Goal: Information Seeking & Learning: Learn about a topic

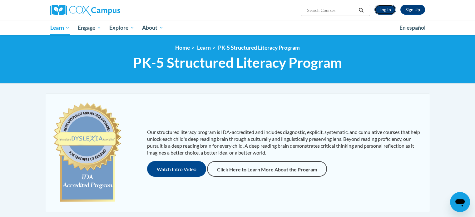
click at [386, 10] on link "Log In" at bounding box center [385, 10] width 22 height 10
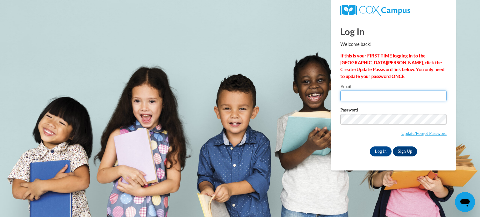
click at [353, 99] on input "Email" at bounding box center [393, 96] width 106 height 11
type input "durikma@wauwatosa.k12.wi.us"
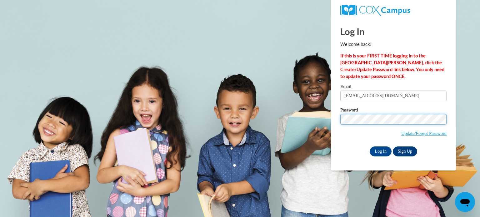
click at [369, 146] on input "Log In" at bounding box center [380, 151] width 22 height 10
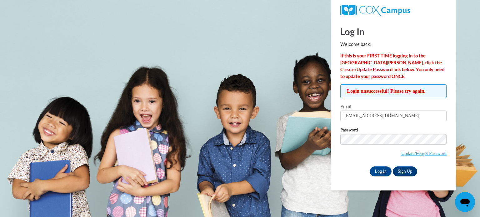
click at [369, 166] on input "Log In" at bounding box center [380, 171] width 22 height 10
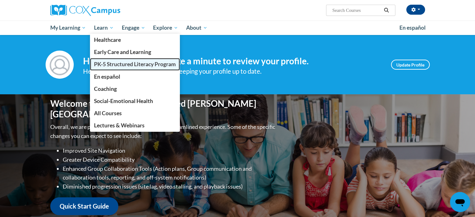
click at [109, 65] on span "PK-5 Structured Literacy Program" at bounding box center [135, 64] width 82 height 7
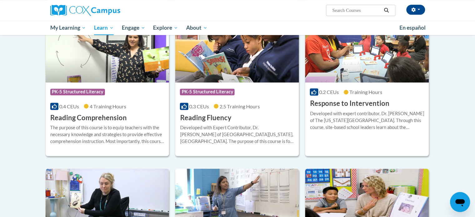
scroll to position [780, 0]
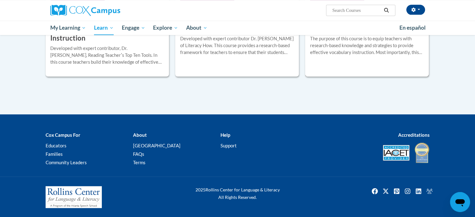
click at [378, 51] on div "The purpose of this course is to equip teachers with research-based knowledge a…" at bounding box center [367, 45] width 114 height 21
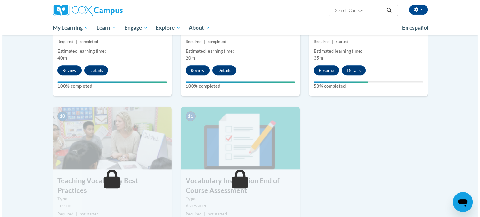
scroll to position [573, 0]
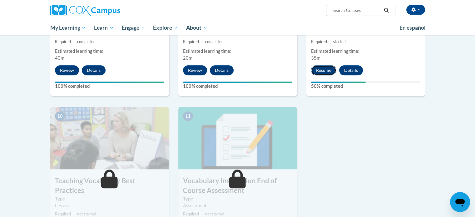
click at [324, 70] on button "Resume" at bounding box center [323, 70] width 25 height 10
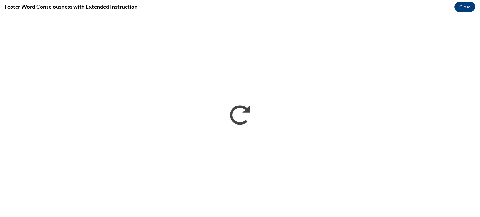
scroll to position [0, 0]
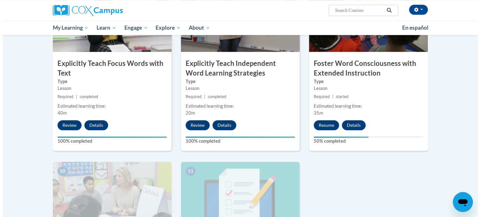
scroll to position [547, 0]
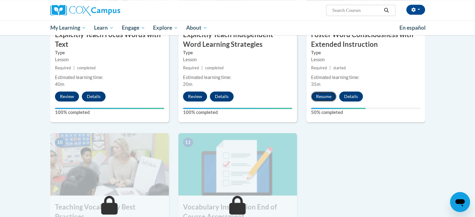
click at [321, 95] on button "Resume" at bounding box center [323, 97] width 25 height 10
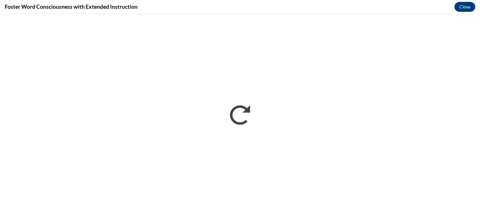
scroll to position [0, 0]
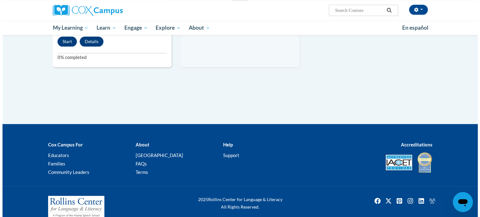
scroll to position [618, 0]
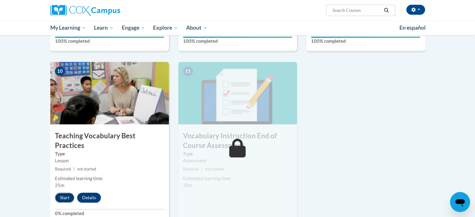
click at [63, 193] on button "Start" at bounding box center [64, 198] width 19 height 10
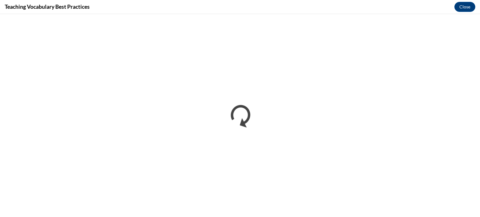
scroll to position [0, 0]
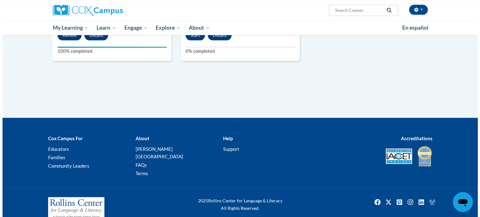
scroll to position [687, 0]
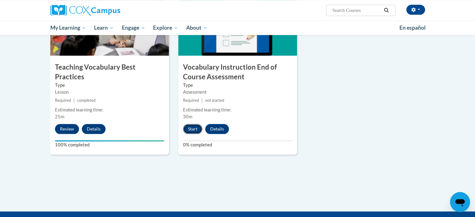
click at [197, 127] on button "Start" at bounding box center [192, 129] width 19 height 10
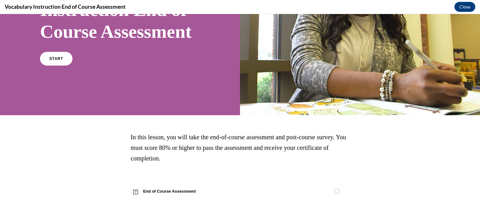
scroll to position [79, 0]
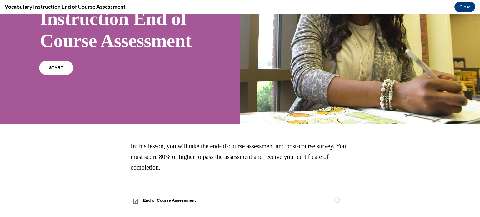
click at [49, 75] on link "START" at bounding box center [56, 68] width 34 height 14
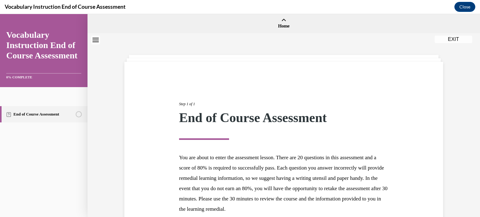
scroll to position [59, 0]
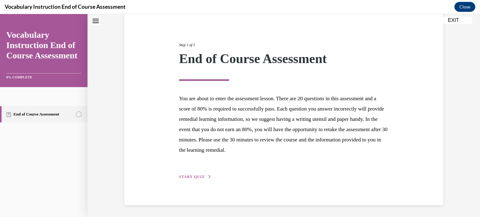
click at [181, 172] on div "Step 1 of 1 End of Course Assessment You are about to enter the assessment less…" at bounding box center [283, 104] width 219 height 152
click at [183, 176] on span "START QUIZ" at bounding box center [192, 177] width 26 height 4
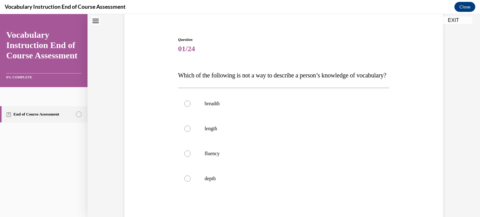
scroll to position [81, 0]
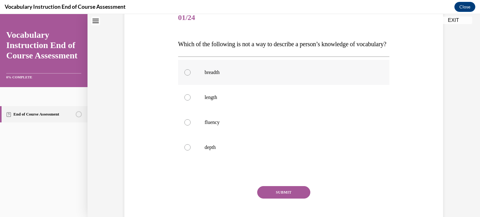
click at [221, 76] on p "breadth" at bounding box center [289, 72] width 169 height 6
click at [191, 76] on input "breadth" at bounding box center [187, 72] width 6 height 6
radio input "true"
click at [301, 199] on button "SUBMIT" at bounding box center [283, 192] width 53 height 12
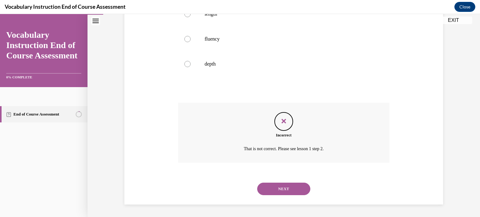
scroll to position [177, 0]
click at [291, 189] on button "NEXT" at bounding box center [283, 189] width 53 height 12
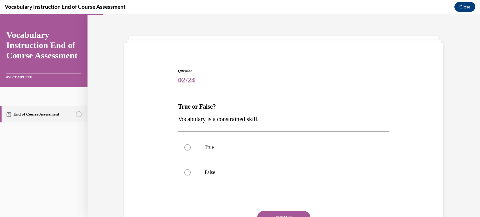
scroll to position [50, 0]
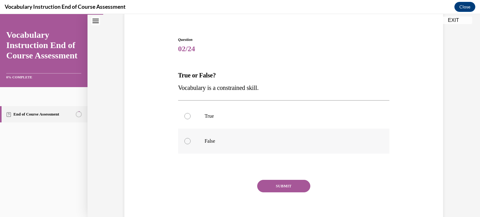
click at [265, 144] on label "False" at bounding box center [283, 141] width 211 height 25
click at [191, 144] on input "False" at bounding box center [187, 141] width 6 height 6
radio input "true"
click at [277, 183] on button "SUBMIT" at bounding box center [283, 186] width 53 height 12
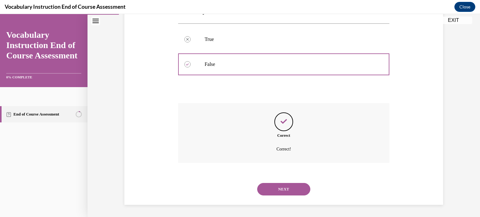
click at [283, 185] on button "NEXT" at bounding box center [283, 189] width 53 height 12
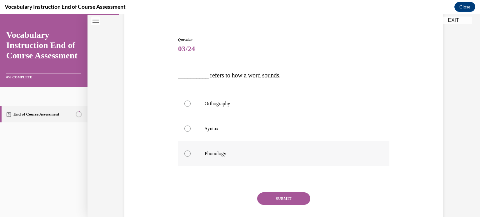
drag, startPoint x: 216, startPoint y: 162, endPoint x: 228, endPoint y: 163, distance: 11.3
click at [216, 161] on label "Phonology" at bounding box center [283, 153] width 211 height 25
click at [191, 157] on input "Phonology" at bounding box center [187, 154] width 6 height 6
radio input "true"
click at [280, 196] on button "SUBMIT" at bounding box center [283, 198] width 53 height 12
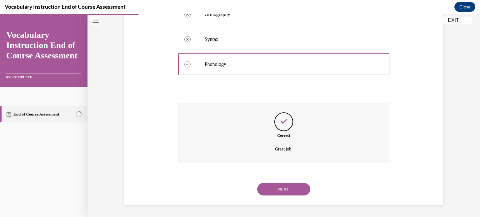
click at [280, 189] on button "NEXT" at bounding box center [283, 189] width 53 height 12
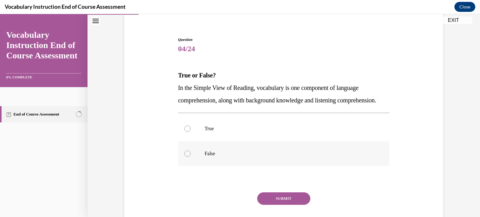
click at [216, 161] on label "False" at bounding box center [283, 153] width 211 height 25
click at [191, 157] on input "False" at bounding box center [187, 154] width 6 height 6
radio input "true"
click at [276, 205] on button "SUBMIT" at bounding box center [283, 198] width 53 height 12
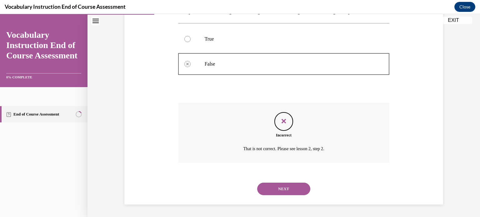
click at [282, 189] on button "NEXT" at bounding box center [283, 189] width 53 height 12
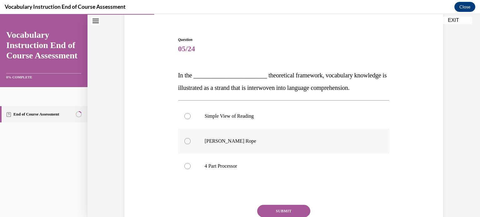
click at [225, 142] on p "Scarborough's Rope" at bounding box center [289, 141] width 169 height 6
click at [191, 142] on input "Scarborough's Rope" at bounding box center [187, 141] width 6 height 6
radio input "true"
click at [272, 205] on button "SUBMIT" at bounding box center [283, 211] width 53 height 12
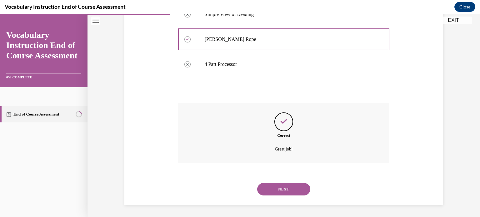
click at [283, 189] on button "NEXT" at bounding box center [283, 189] width 53 height 12
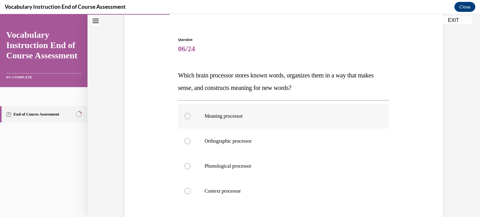
click at [237, 115] on p "Meaning processor" at bounding box center [289, 116] width 169 height 6
click at [191, 115] on input "Meaning processor" at bounding box center [187, 116] width 6 height 6
radio input "true"
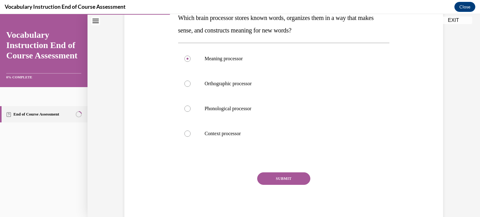
click at [277, 174] on button "SUBMIT" at bounding box center [283, 178] width 53 height 12
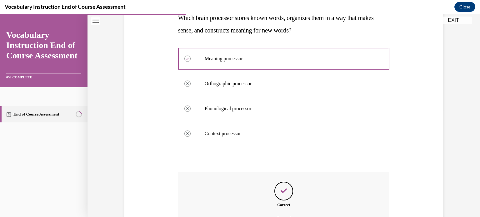
scroll to position [170, 0]
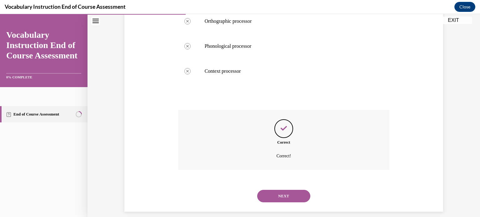
click at [281, 193] on button "NEXT" at bounding box center [283, 196] width 53 height 12
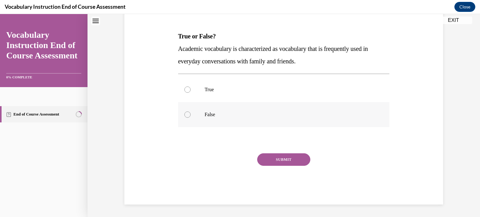
scroll to position [19, 0]
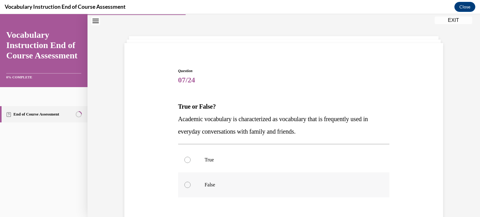
click at [285, 191] on label "False" at bounding box center [283, 184] width 211 height 25
click at [191, 188] on input "False" at bounding box center [187, 185] width 6 height 6
radio input "true"
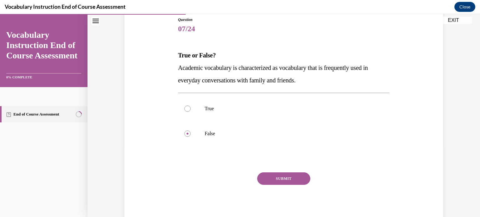
click at [275, 179] on button "SUBMIT" at bounding box center [283, 178] width 53 height 12
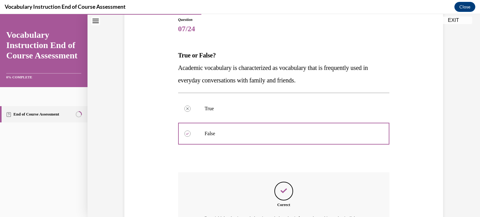
scroll to position [147, 0]
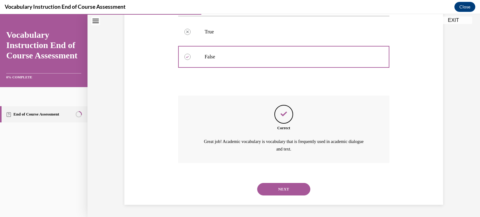
click at [283, 194] on button "NEXT" at bounding box center [283, 189] width 53 height 12
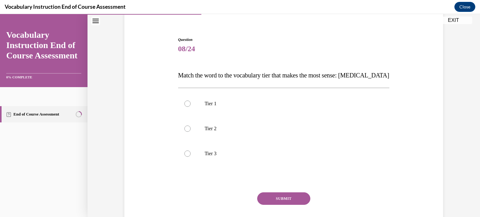
scroll to position [70, 0]
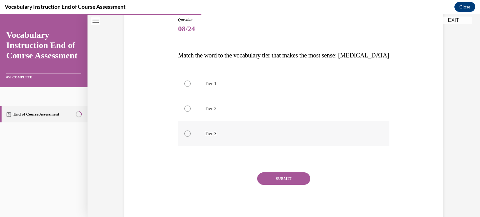
click at [229, 141] on label "Tier 3" at bounding box center [283, 133] width 211 height 25
click at [191, 137] on input "Tier 3" at bounding box center [187, 134] width 6 height 6
radio input "true"
click at [285, 169] on div "Question 08/24 Match the word to the vocabulary tier that makes the most sense:…" at bounding box center [283, 120] width 211 height 207
click at [287, 177] on button "SUBMIT" at bounding box center [283, 178] width 53 height 12
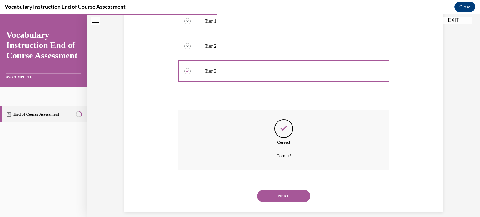
scroll to position [139, 0]
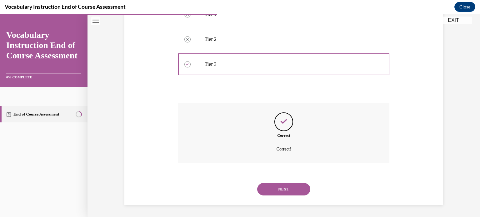
click at [274, 185] on button "NEXT" at bounding box center [283, 189] width 53 height 12
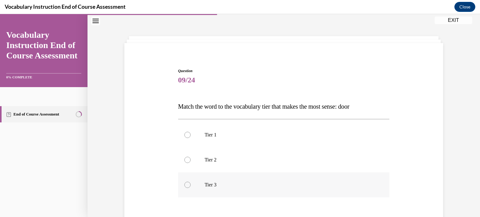
scroll to position [50, 0]
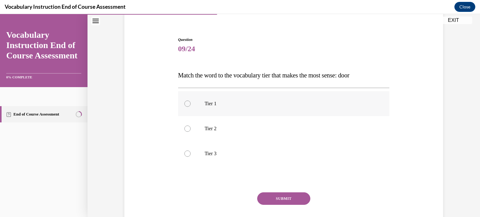
click at [200, 111] on label "Tier 1" at bounding box center [283, 103] width 211 height 25
click at [191, 107] on input "Tier 1" at bounding box center [187, 104] width 6 height 6
radio input "true"
click at [294, 198] on button "SUBMIT" at bounding box center [283, 198] width 53 height 12
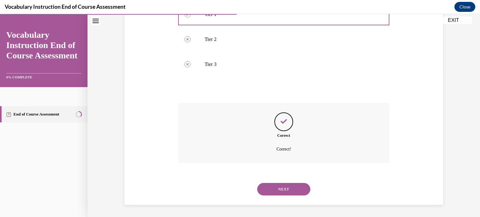
click at [279, 187] on button "NEXT" at bounding box center [283, 189] width 53 height 12
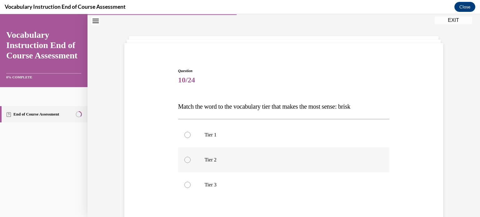
click at [235, 157] on p "Tier 2" at bounding box center [289, 160] width 169 height 6
click at [191, 157] on input "Tier 2" at bounding box center [187, 160] width 6 height 6
radio input "true"
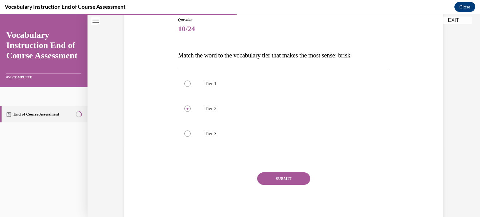
click at [279, 177] on button "SUBMIT" at bounding box center [283, 178] width 53 height 12
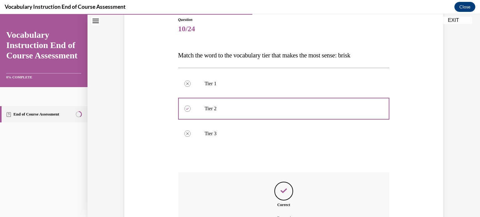
scroll to position [132, 0]
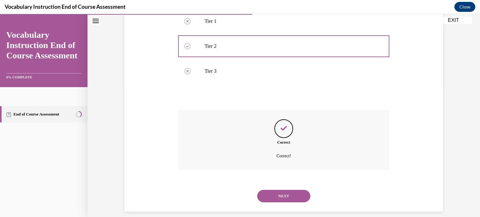
click at [283, 196] on button "NEXT" at bounding box center [283, 196] width 53 height 12
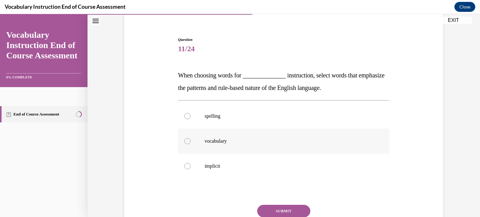
scroll to position [81, 0]
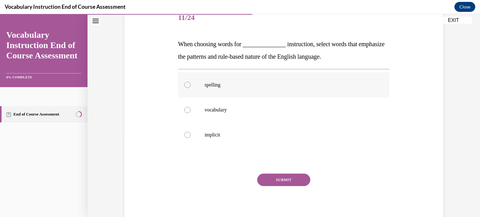
click at [208, 78] on label "spelling" at bounding box center [283, 84] width 211 height 25
click at [191, 82] on input "spelling" at bounding box center [187, 85] width 6 height 6
radio input "true"
click at [289, 178] on button "SUBMIT" at bounding box center [283, 180] width 53 height 12
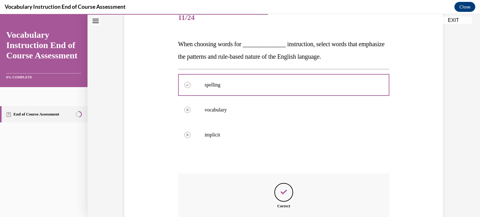
scroll to position [144, 0]
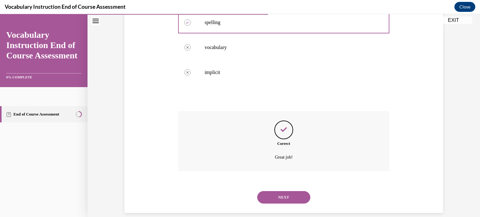
click at [278, 192] on button "NEXT" at bounding box center [283, 197] width 53 height 12
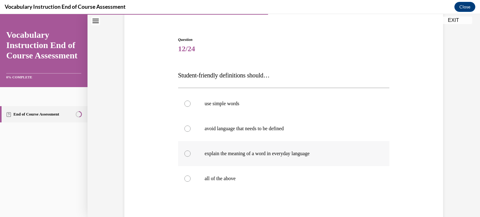
scroll to position [81, 0]
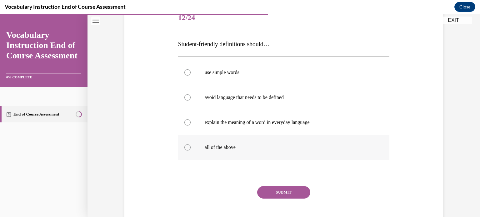
click at [254, 148] on p "all of the above" at bounding box center [289, 147] width 169 height 6
click at [191, 148] on input "all of the above" at bounding box center [187, 147] width 6 height 6
radio input "true"
click at [294, 193] on button "SUBMIT" at bounding box center [283, 192] width 53 height 12
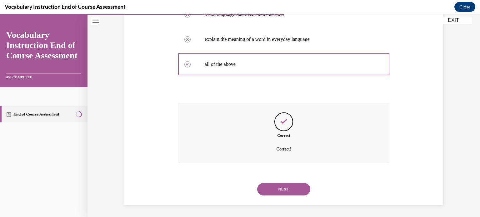
click at [279, 189] on button "NEXT" at bounding box center [283, 189] width 53 height 12
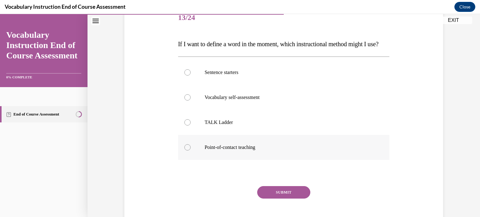
click at [265, 155] on label "Point-of-contact teaching" at bounding box center [283, 147] width 211 height 25
click at [191, 151] on input "Point-of-contact teaching" at bounding box center [187, 147] width 6 height 6
radio input "true"
click at [276, 199] on button "SUBMIT" at bounding box center [283, 192] width 53 height 12
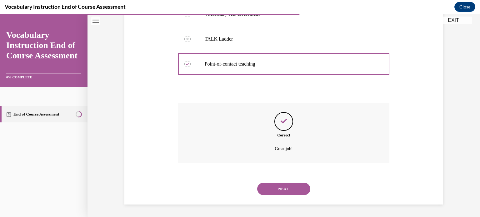
click at [279, 194] on button "NEXT" at bounding box center [283, 189] width 53 height 12
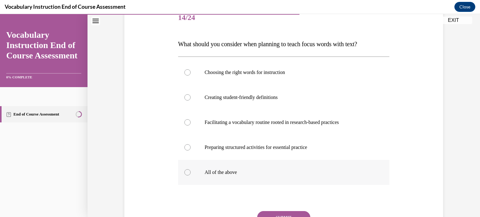
click at [237, 168] on label "All of the above" at bounding box center [283, 172] width 211 height 25
click at [191, 169] on input "All of the above" at bounding box center [187, 172] width 6 height 6
radio input "true"
click at [279, 211] on button "SUBMIT" at bounding box center [283, 217] width 53 height 12
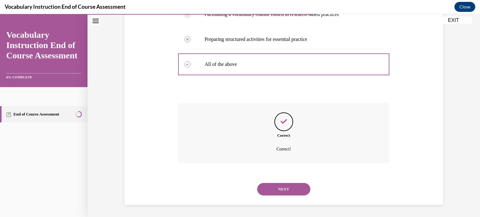
click at [284, 189] on button "NEXT" at bounding box center [283, 189] width 53 height 12
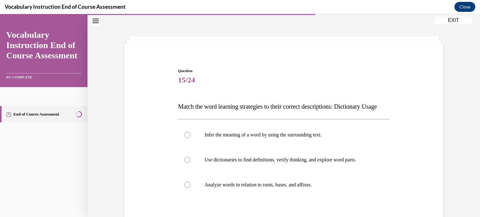
scroll to position [50, 0]
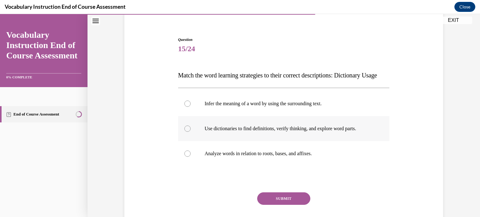
click at [325, 141] on label "Use dictionaries to find definitions, verify thinking, and explore word parts." at bounding box center [283, 128] width 211 height 25
click at [191, 132] on input "Use dictionaries to find definitions, verify thinking, and explore word parts." at bounding box center [187, 129] width 6 height 6
radio input "true"
click at [279, 205] on button "SUBMIT" at bounding box center [283, 198] width 53 height 12
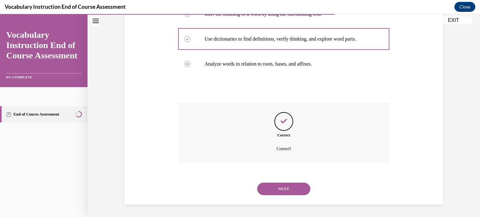
click at [283, 195] on button "NEXT" at bounding box center [283, 189] width 53 height 12
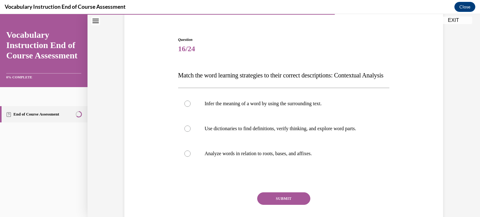
scroll to position [81, 0]
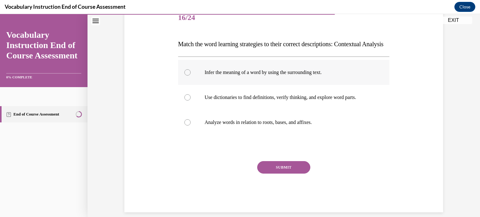
click at [219, 85] on label "Infer the meaning of a word by using the surrounding text." at bounding box center [283, 72] width 211 height 25
click at [191, 76] on input "Infer the meaning of a word by using the surrounding text." at bounding box center [187, 72] width 6 height 6
radio input "true"
click at [279, 174] on button "SUBMIT" at bounding box center [283, 167] width 53 height 12
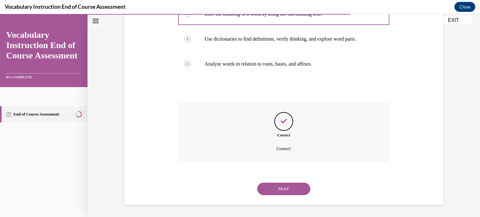
click at [282, 191] on button "NEXT" at bounding box center [283, 189] width 53 height 12
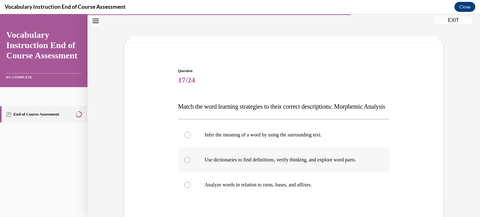
scroll to position [50, 0]
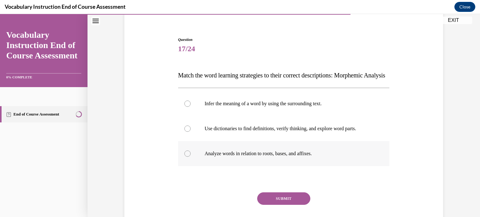
click at [273, 166] on label "Analyze words in relation to roots, bases, and affixes." at bounding box center [283, 153] width 211 height 25
click at [191, 157] on input "Analyze words in relation to roots, bases, and affixes." at bounding box center [187, 154] width 6 height 6
radio input "true"
click at [282, 205] on button "SUBMIT" at bounding box center [283, 198] width 53 height 12
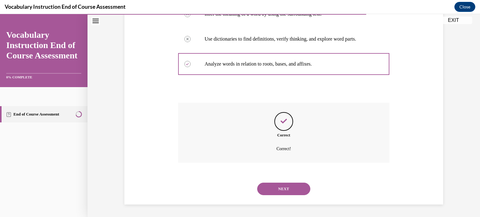
click at [282, 191] on button "NEXT" at bounding box center [283, 189] width 53 height 12
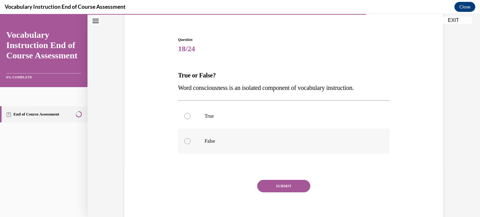
click at [216, 143] on p "False" at bounding box center [289, 141] width 169 height 6
click at [191, 143] on input "False" at bounding box center [187, 141] width 6 height 6
radio input "true"
click at [275, 184] on button "SUBMIT" at bounding box center [283, 186] width 53 height 12
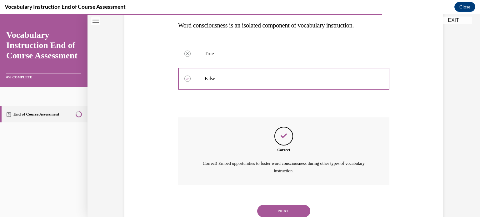
scroll to position [134, 0]
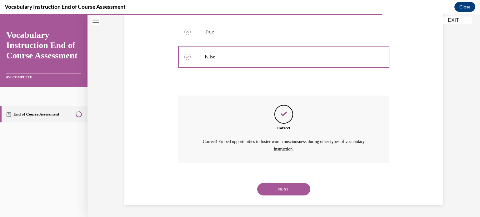
click at [276, 190] on button "NEXT" at bounding box center [283, 189] width 53 height 12
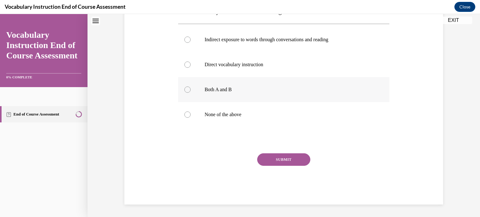
scroll to position [19, 0]
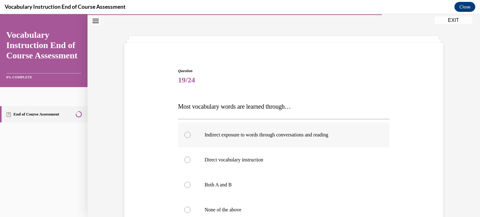
click at [290, 130] on label "Indirect exposure to words through conversations and reading" at bounding box center [283, 134] width 211 height 25
click at [191, 132] on input "Indirect exposure to words through conversations and reading" at bounding box center [187, 135] width 6 height 6
radio input "true"
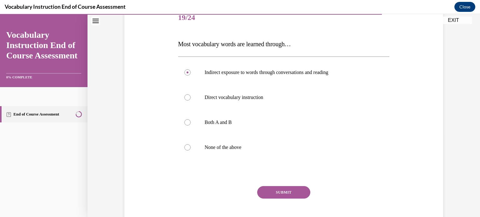
click at [276, 196] on button "SUBMIT" at bounding box center [283, 192] width 53 height 12
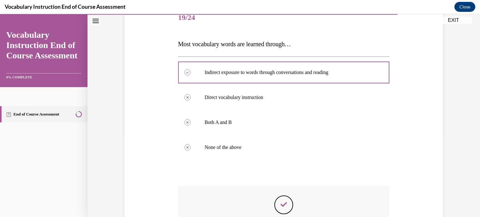
scroll to position [164, 0]
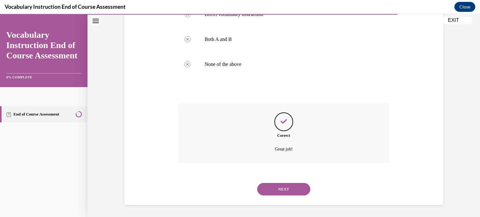
click at [280, 188] on button "NEXT" at bounding box center [283, 189] width 53 height 12
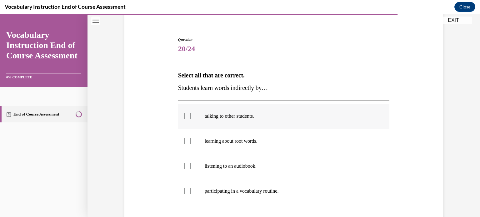
scroll to position [81, 0]
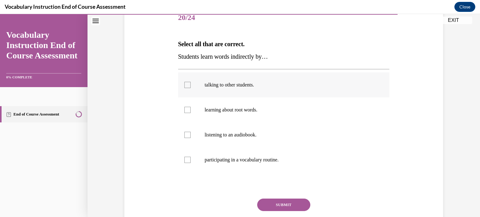
click at [254, 87] on p "talking to other students." at bounding box center [289, 85] width 169 height 6
click at [191, 87] on input "talking to other students." at bounding box center [187, 85] width 6 height 6
checkbox input "true"
click at [247, 136] on p "listening to an audiobook." at bounding box center [289, 135] width 169 height 6
click at [191, 136] on input "listening to an audiobook." at bounding box center [187, 135] width 6 height 6
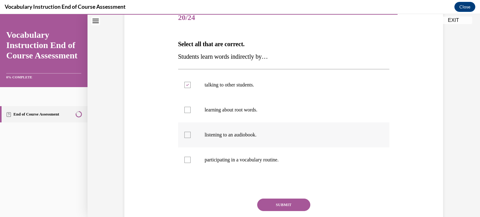
checkbox input "true"
click at [287, 203] on button "SUBMIT" at bounding box center [283, 205] width 53 height 12
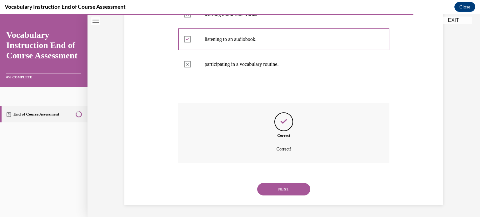
click at [282, 186] on button "NEXT" at bounding box center [283, 189] width 53 height 12
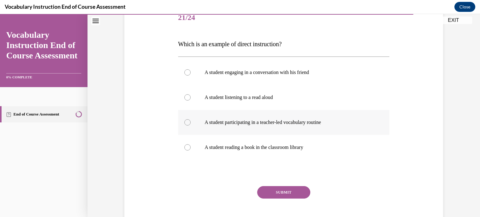
click at [256, 125] on p "A student participating in a teacher-led vocabulary routine" at bounding box center [289, 122] width 169 height 6
click at [191, 125] on input "A student participating in a teacher-led vocabulary routine" at bounding box center [187, 122] width 6 height 6
radio input "true"
click at [279, 191] on button "SUBMIT" at bounding box center [283, 192] width 53 height 12
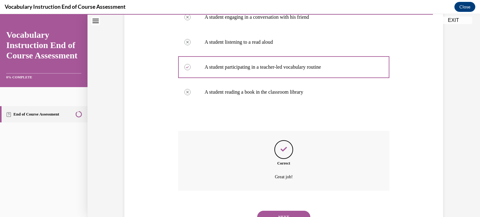
scroll to position [164, 0]
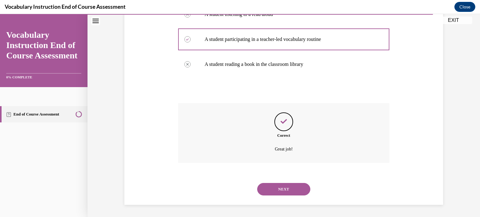
click at [280, 188] on button "NEXT" at bounding box center [283, 189] width 53 height 12
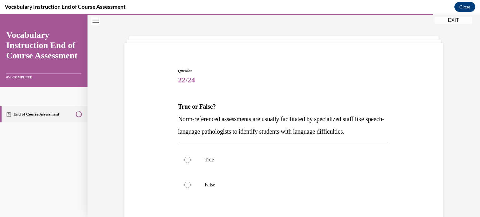
scroll to position [50, 0]
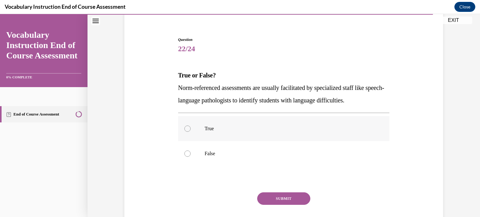
click at [246, 131] on p "True" at bounding box center [289, 129] width 169 height 6
click at [191, 131] on input "True" at bounding box center [187, 129] width 6 height 6
radio input "true"
click at [286, 194] on button "SUBMIT" at bounding box center [283, 198] width 53 height 12
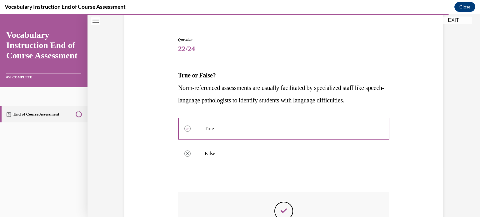
scroll to position [139, 0]
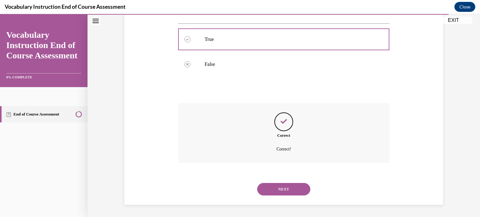
click at [281, 188] on button "NEXT" at bounding box center [283, 189] width 53 height 12
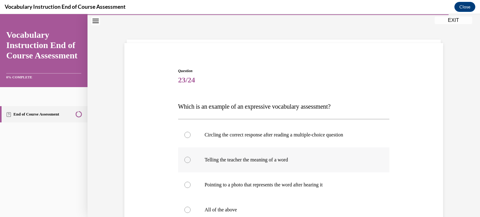
scroll to position [50, 0]
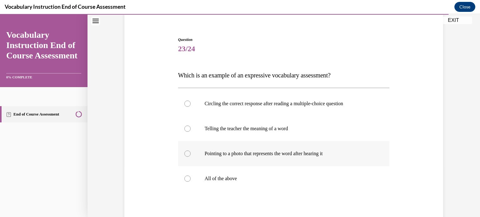
click at [244, 156] on p "Pointing to a photo that represents the word after hearing it" at bounding box center [289, 154] width 169 height 6
click at [191, 156] on input "Pointing to a photo that represents the word after hearing it" at bounding box center [187, 154] width 6 height 6
radio input "true"
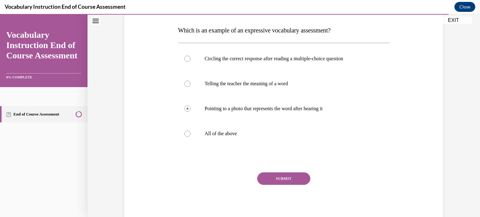
click at [288, 176] on button "SUBMIT" at bounding box center [283, 178] width 53 height 12
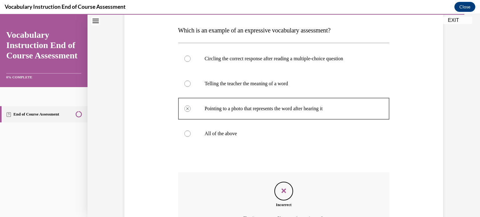
scroll to position [157, 0]
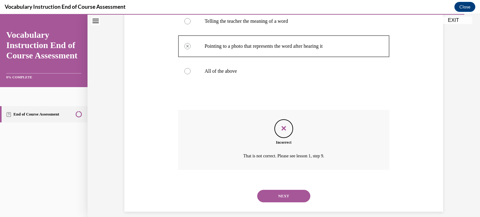
click at [277, 195] on button "NEXT" at bounding box center [283, 196] width 53 height 12
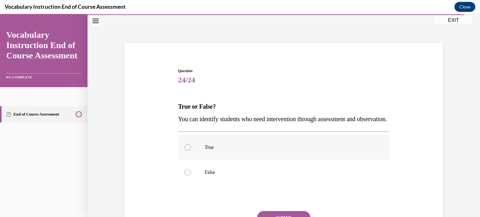
scroll to position [50, 0]
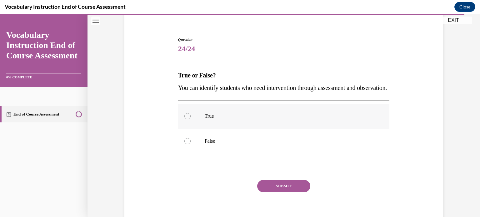
click at [198, 129] on label "True" at bounding box center [283, 116] width 211 height 25
click at [191, 119] on input "True" at bounding box center [187, 116] width 6 height 6
radio input "true"
click at [276, 192] on button "SUBMIT" at bounding box center [283, 186] width 53 height 12
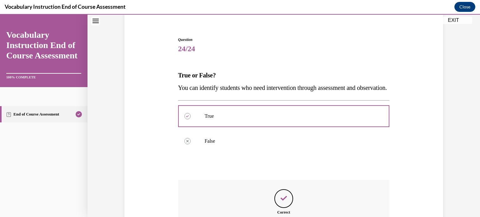
scroll to position [139, 0]
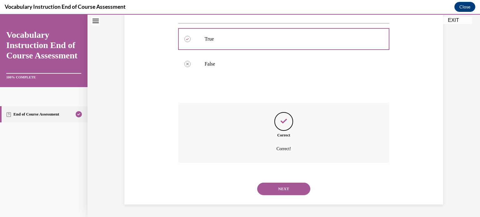
click at [282, 190] on button "NEXT" at bounding box center [283, 189] width 53 height 12
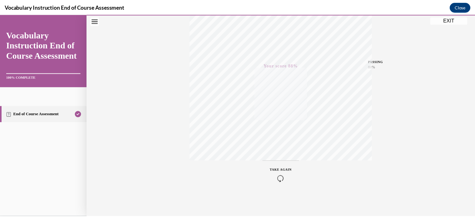
scroll to position [0, 0]
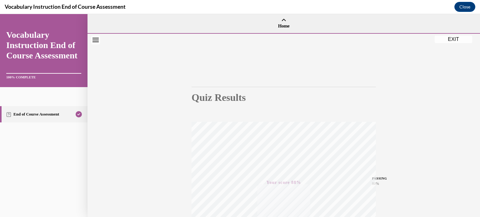
drag, startPoint x: 456, startPoint y: 38, endPoint x: 330, endPoint y: 75, distance: 131.3
click at [456, 38] on button "EXIT" at bounding box center [452, 39] width 37 height 7
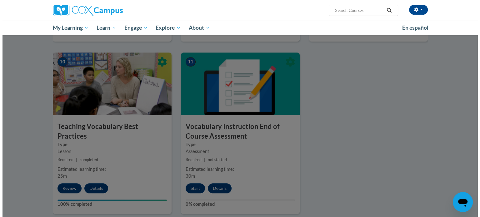
scroll to position [472, 0]
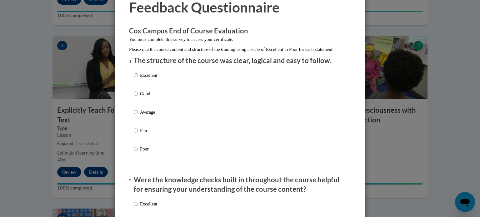
click at [150, 79] on p "Excellent" at bounding box center [148, 75] width 17 height 7
click at [138, 79] on input "Excellent" at bounding box center [136, 75] width 4 height 7
radio input "true"
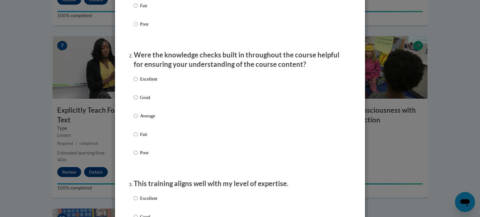
click at [150, 82] on p "Excellent" at bounding box center [148, 79] width 17 height 7
click at [138, 82] on input "Excellent" at bounding box center [136, 79] width 4 height 7
radio input "true"
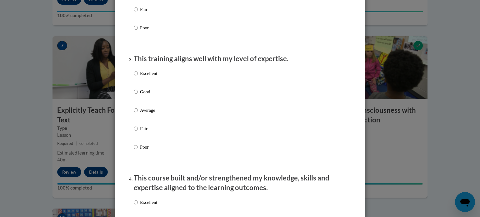
click at [150, 77] on p "Excellent" at bounding box center [148, 73] width 17 height 7
click at [138, 77] on input "Excellent" at bounding box center [136, 73] width 4 height 7
radio input "true"
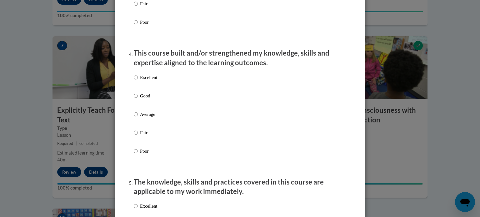
click at [150, 81] on p "Excellent" at bounding box center [148, 77] width 17 height 7
click at [138, 81] on input "Excellent" at bounding box center [136, 77] width 4 height 7
radio input "true"
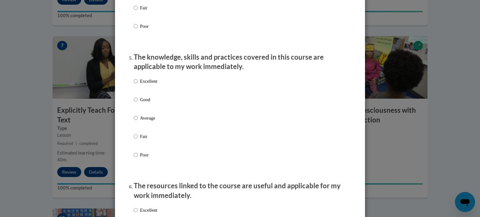
click at [150, 83] on div "Excellent Good Average Fair Poor" at bounding box center [145, 123] width 23 height 97
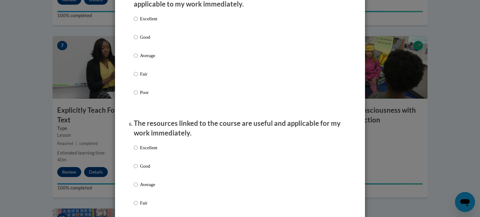
scroll to position [531, 0]
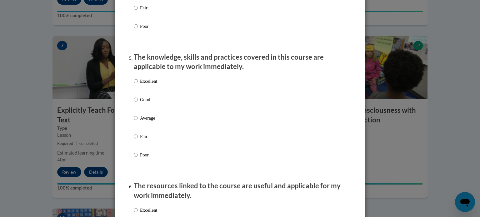
click at [150, 85] on p "Excellent" at bounding box center [148, 81] width 17 height 7
click at [138, 85] on input "Excellent" at bounding box center [136, 81] width 4 height 7
radio input "true"
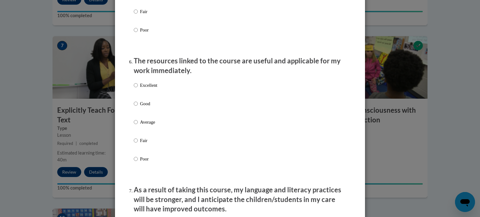
click at [150, 86] on div "Excellent Good Average Fair Poor" at bounding box center [145, 127] width 23 height 97
click at [150, 88] on div "Excellent Good Average Fair Poor" at bounding box center [145, 127] width 23 height 97
click at [150, 89] on p "Excellent" at bounding box center [148, 85] width 17 height 7
click at [138, 89] on input "Excellent" at bounding box center [136, 85] width 4 height 7
radio input "true"
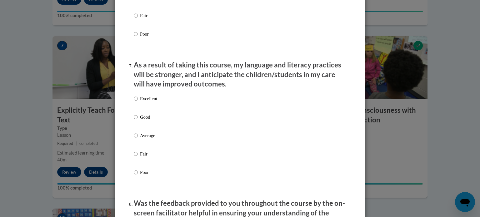
scroll to position [812, 0]
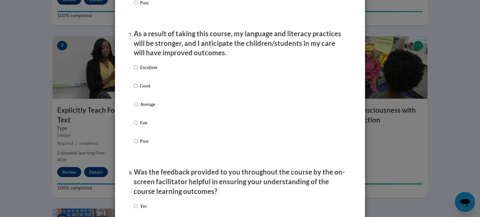
click at [153, 71] on p "Excellent" at bounding box center [148, 67] width 17 height 7
click at [138, 71] on input "Excellent" at bounding box center [136, 67] width 4 height 7
radio input "true"
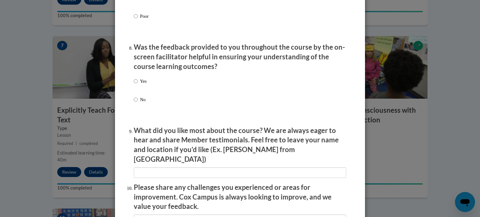
click at [141, 85] on p "Yes" at bounding box center [143, 81] width 7 height 7
click at [138, 85] on input "Yes" at bounding box center [136, 81] width 4 height 7
radio input "true"
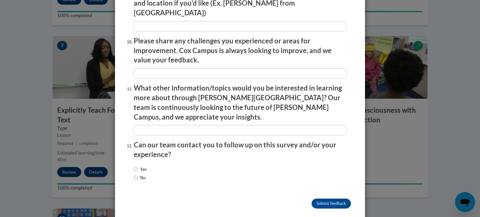
click at [141, 174] on label "No" at bounding box center [140, 177] width 12 height 7
click at [138, 174] on input "No" at bounding box center [136, 177] width 4 height 7
radio input "true"
click at [339, 199] on input "Submit feedback" at bounding box center [330, 204] width 39 height 10
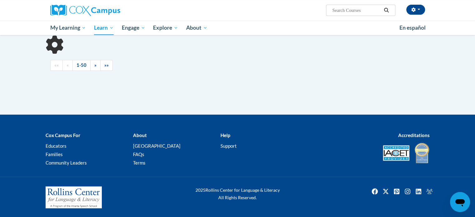
scroll to position [176, 0]
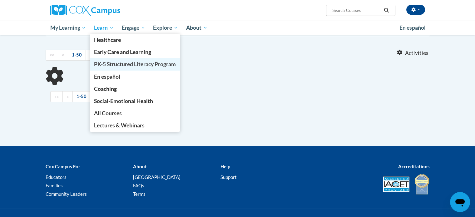
click at [117, 61] on span "PK-5 Structured Literacy Program" at bounding box center [135, 64] width 82 height 7
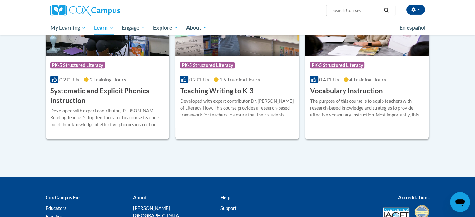
scroll to position [686, 0]
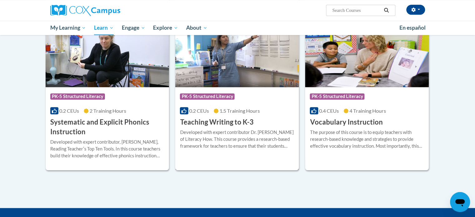
click at [222, 136] on div "Developed with expert contributor Dr. [PERSON_NAME] of Literacy How. This cours…" at bounding box center [237, 139] width 114 height 21
